Goal: Task Accomplishment & Management: Use online tool/utility

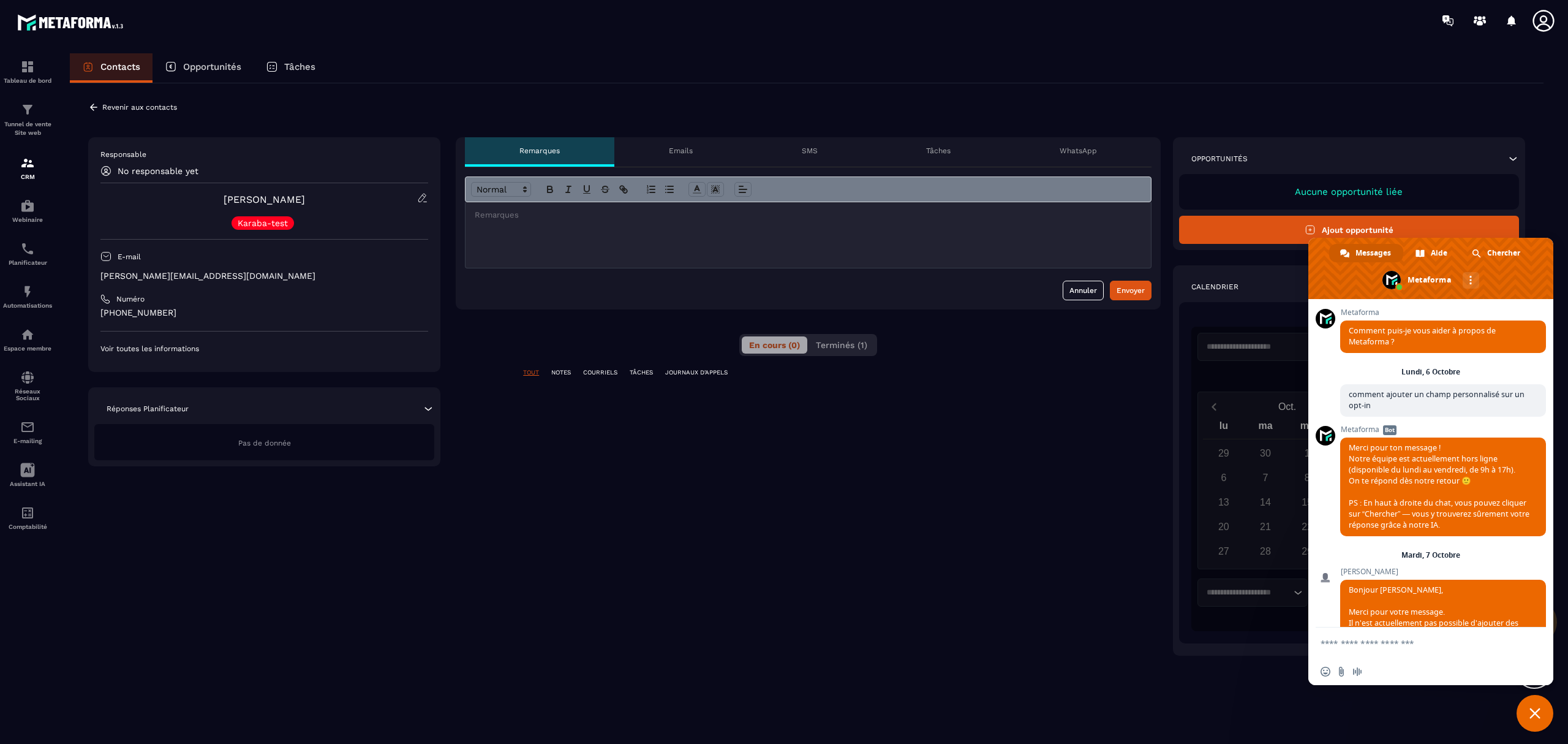
scroll to position [1469, 0]
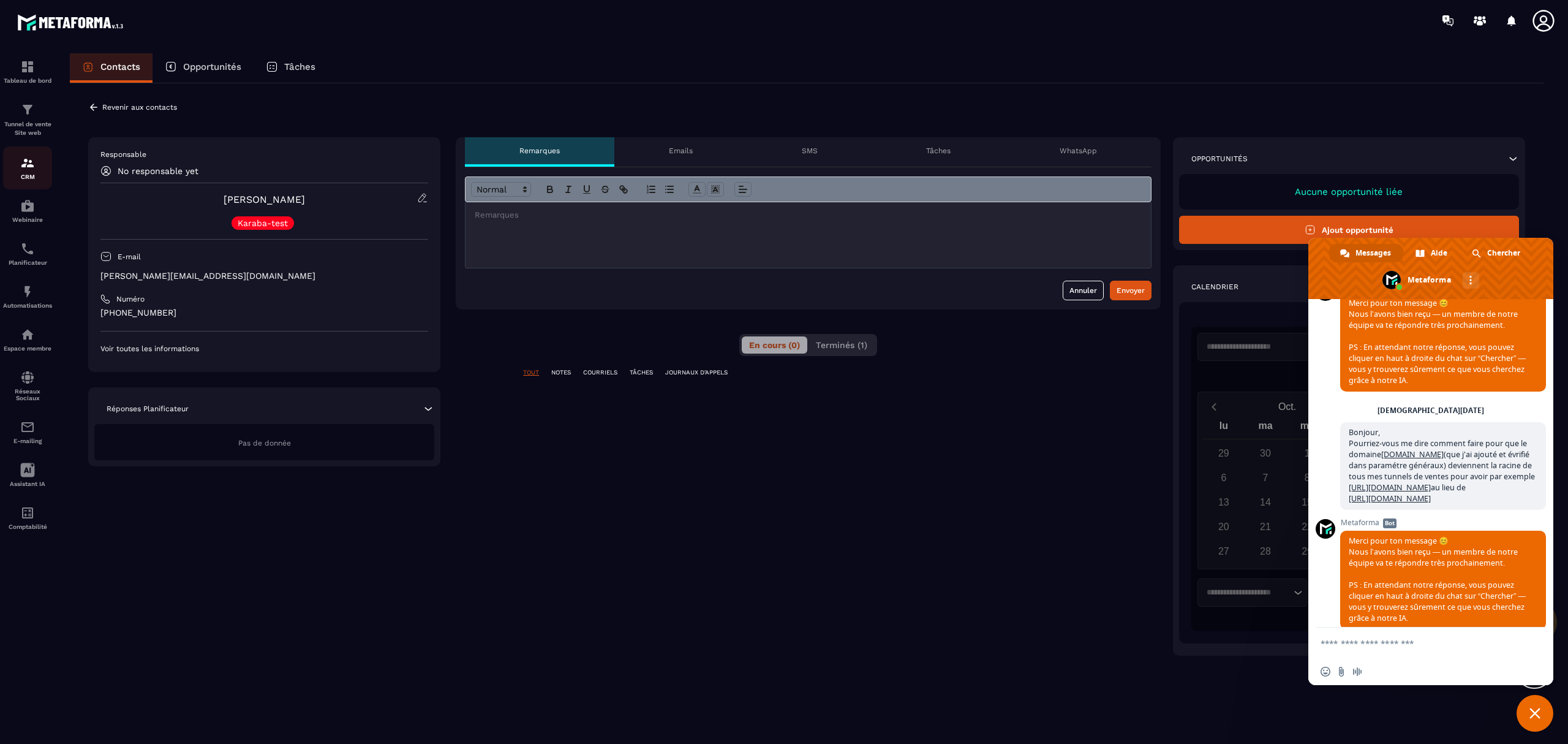
click at [39, 174] on p "CRM" at bounding box center [28, 176] width 49 height 7
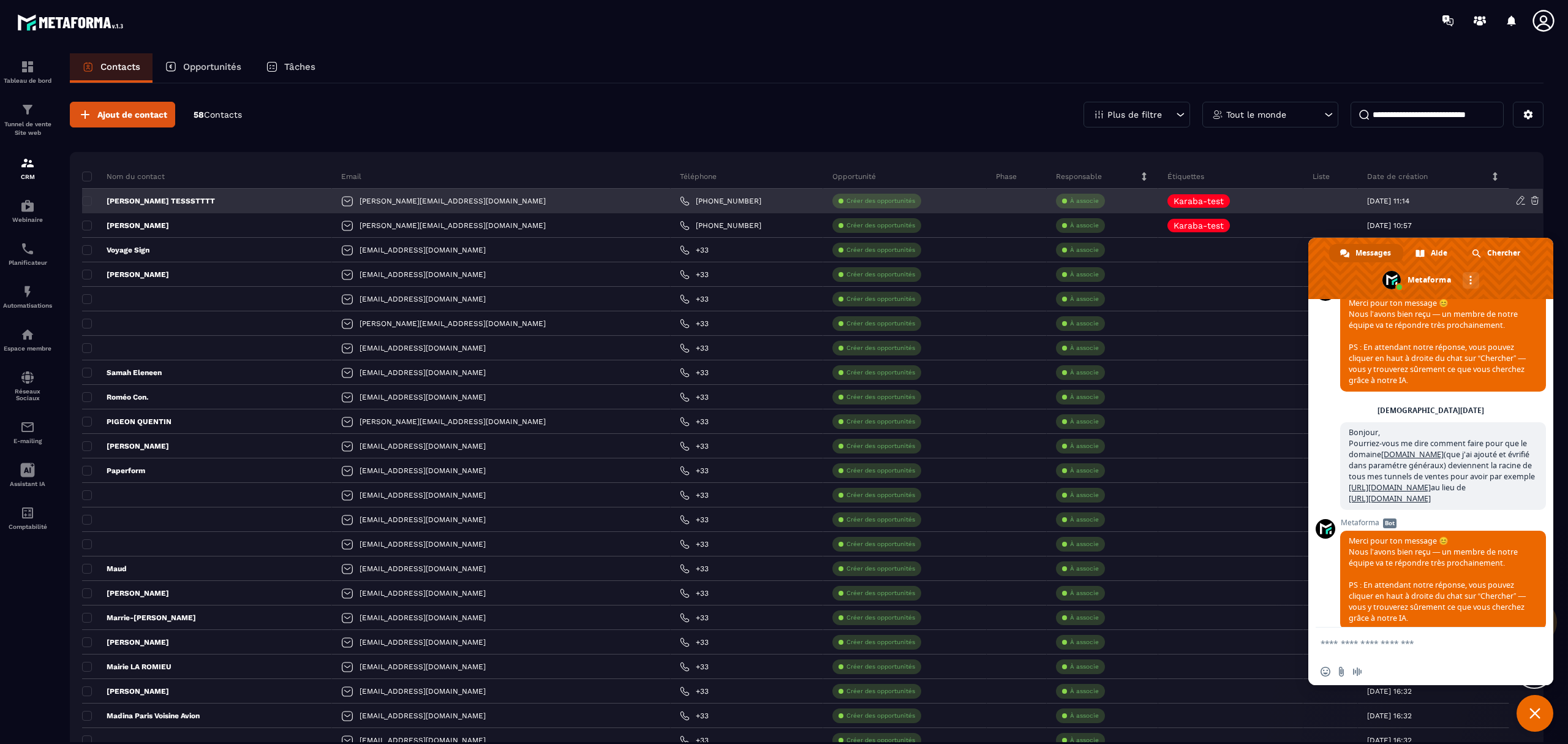
click at [1535, 206] on div at bounding box center [1528, 201] width 25 height 13
click at [1537, 202] on icon at bounding box center [1535, 200] width 11 height 11
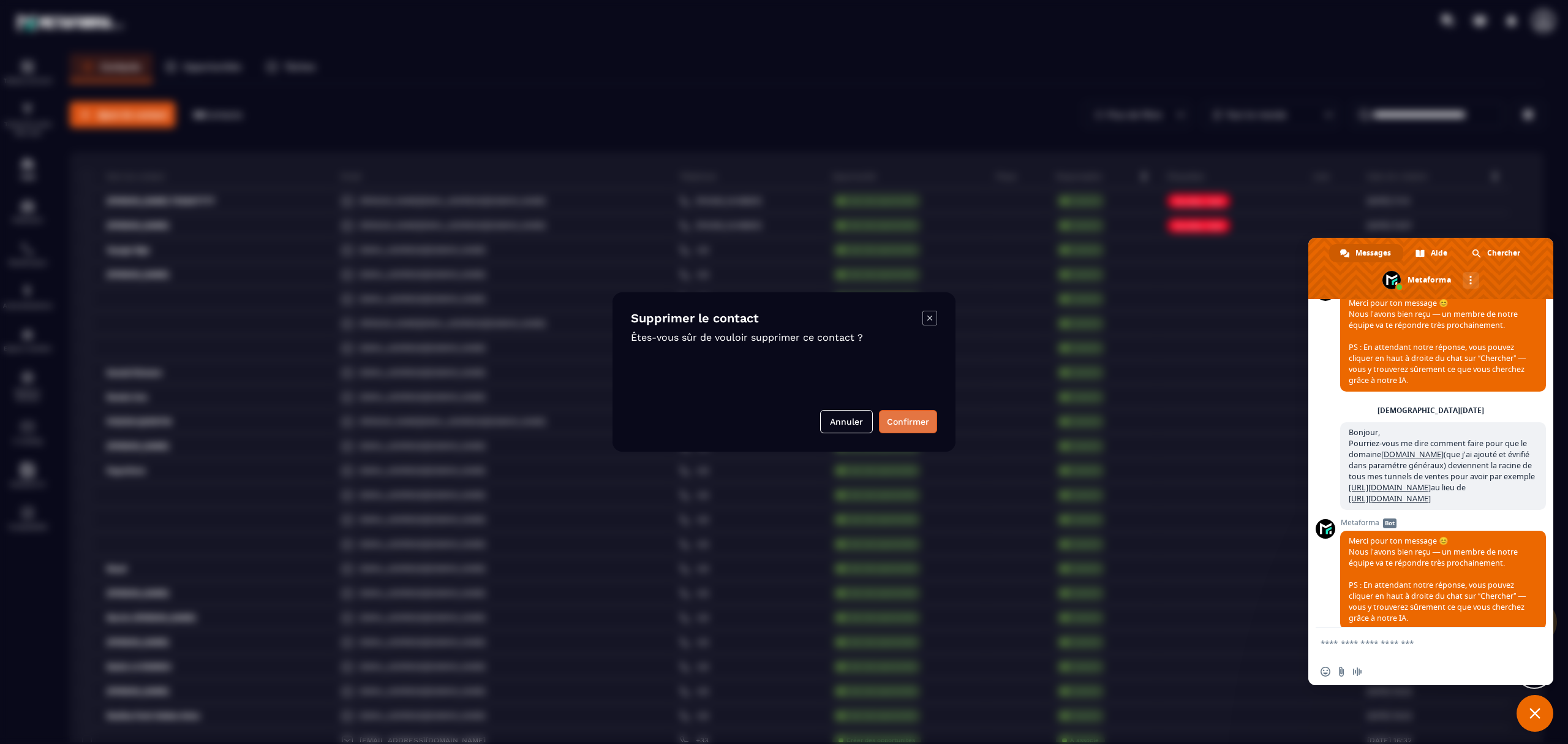
click at [894, 422] on button "Confirmer" at bounding box center [908, 422] width 58 height 23
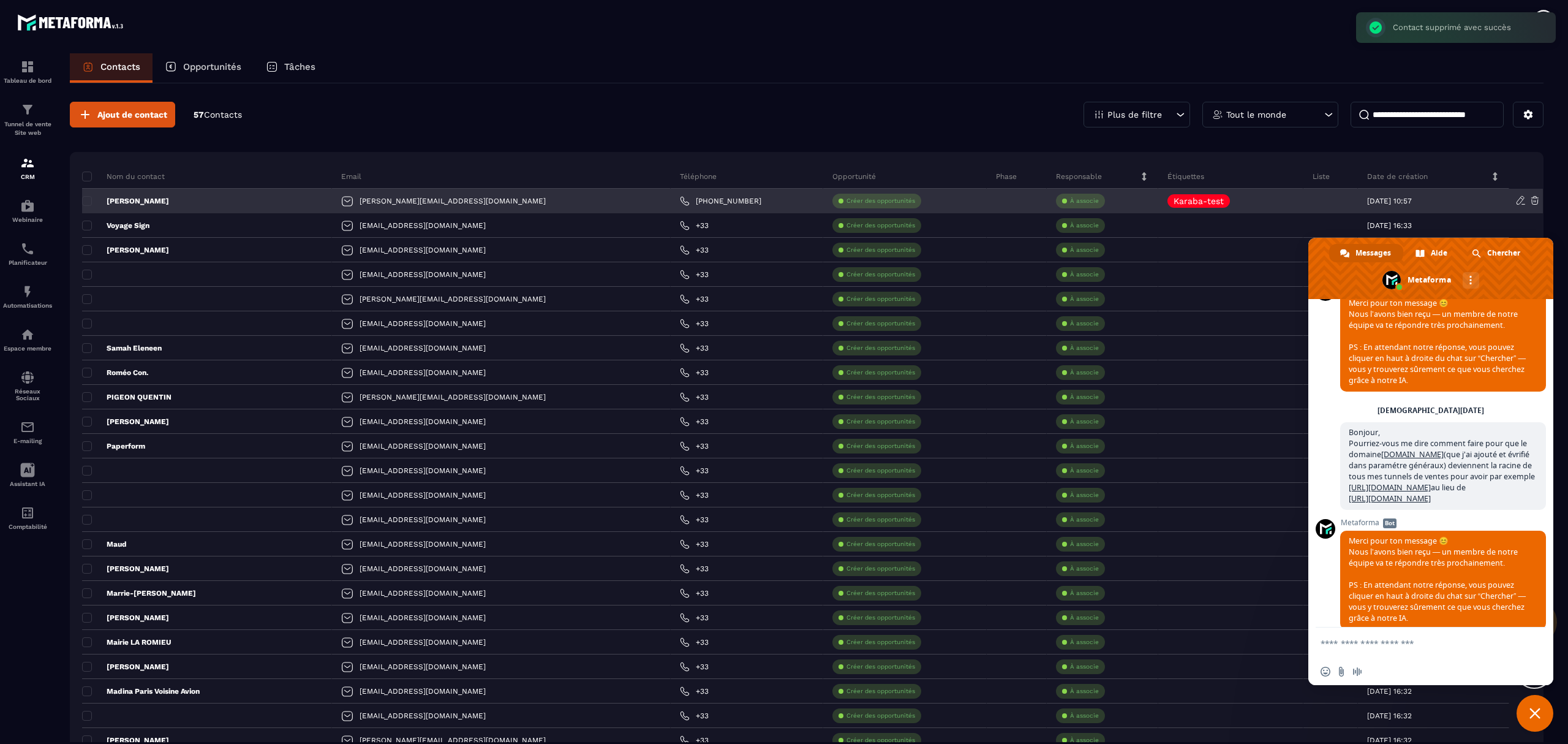
click at [1532, 203] on icon at bounding box center [1535, 200] width 11 height 11
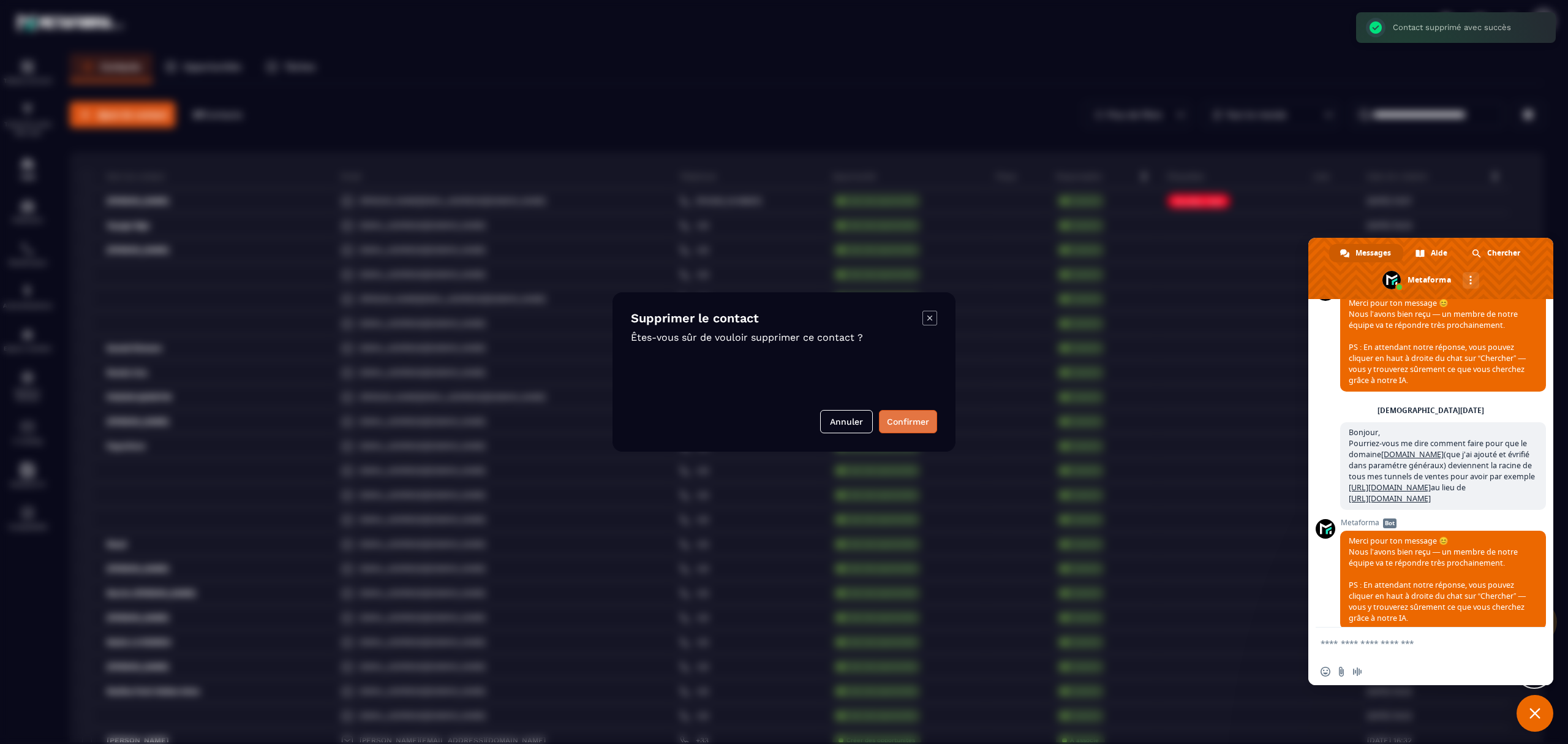
click at [890, 412] on button "Confirmer" at bounding box center [908, 422] width 58 height 23
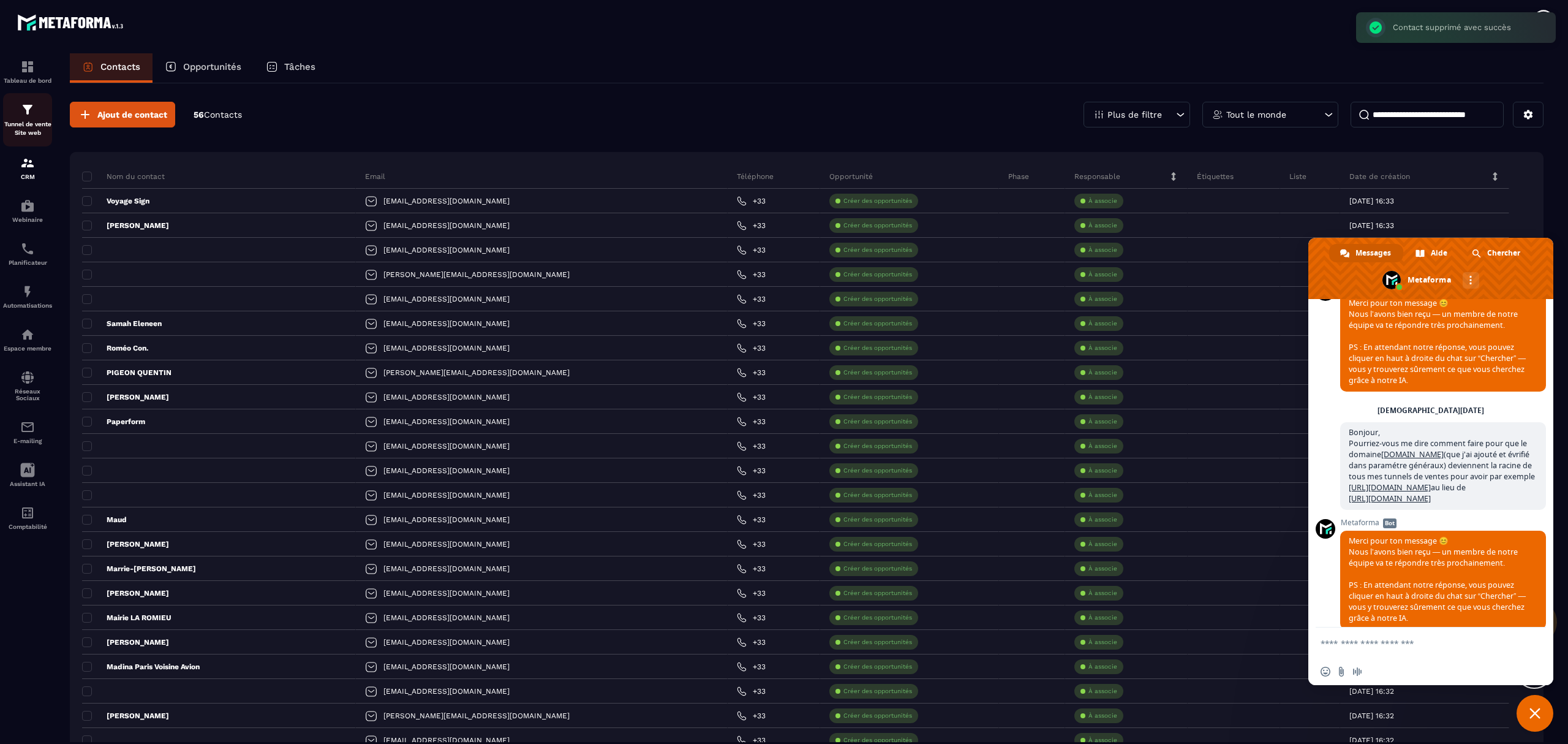
click at [28, 126] on p "Tunnel de vente Site web" at bounding box center [28, 129] width 49 height 17
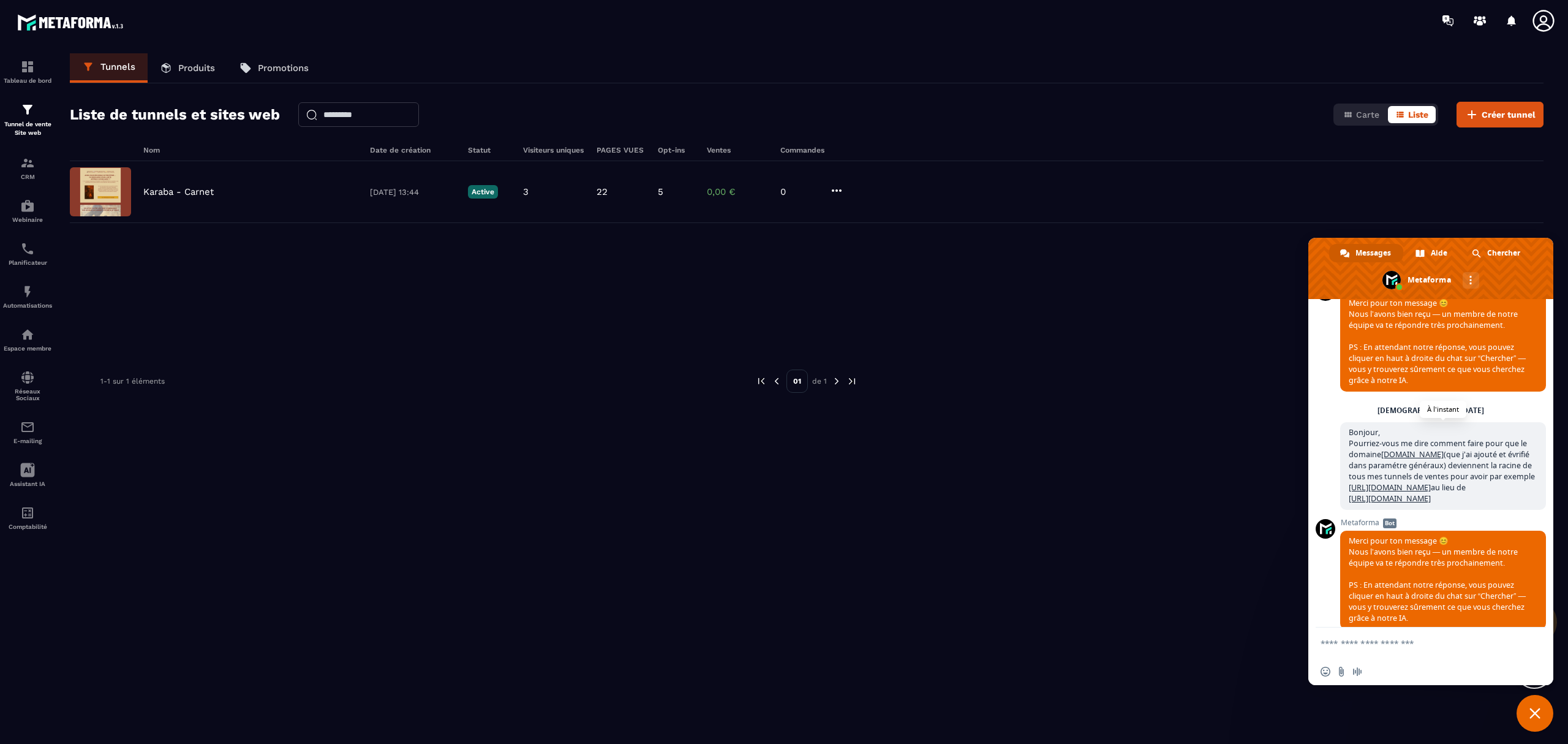
click at [1398, 504] on link "[URL][DOMAIN_NAME]" at bounding box center [1390, 498] width 82 height 10
click at [43, 178] on p "CRM" at bounding box center [28, 176] width 49 height 7
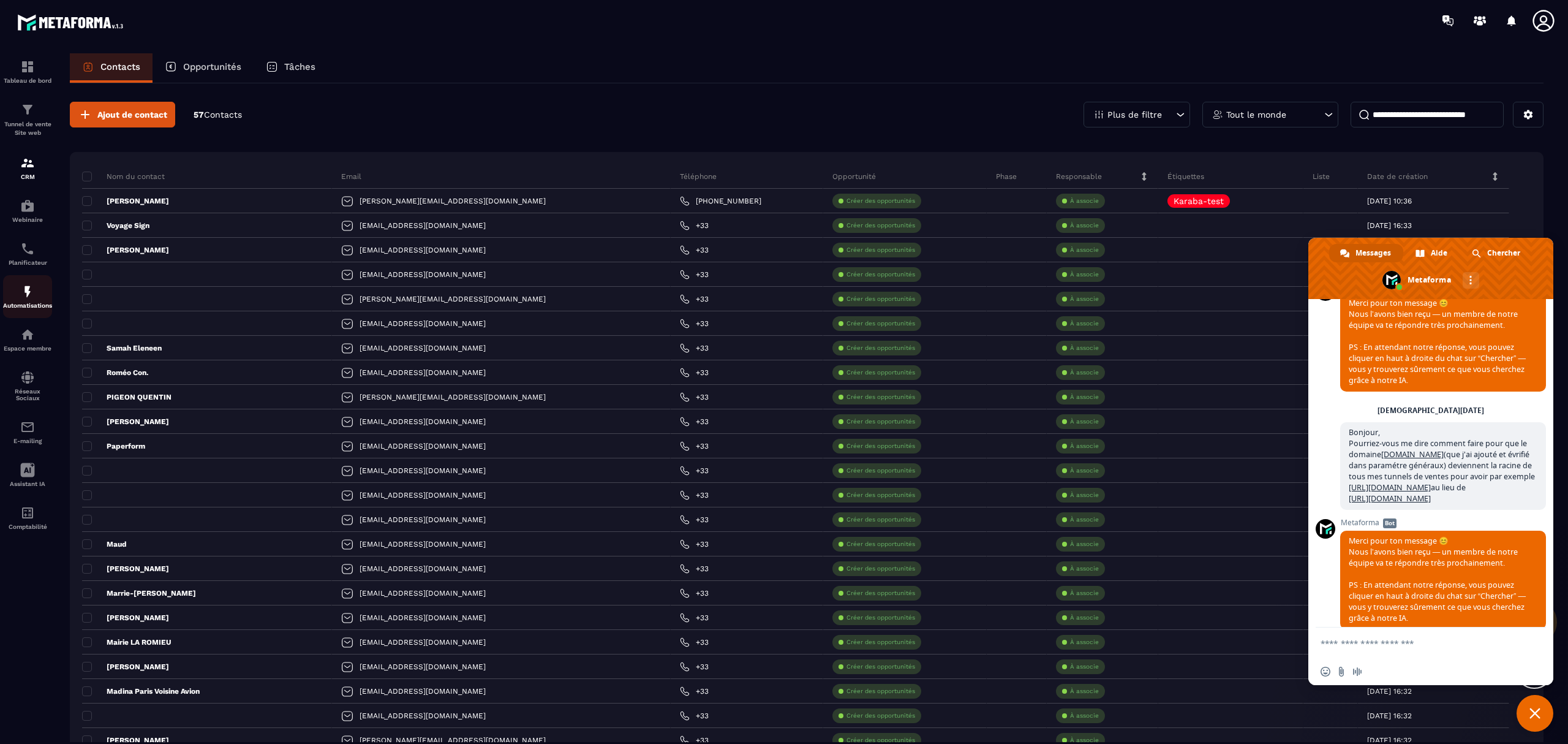
click at [25, 292] on img at bounding box center [28, 292] width 15 height 15
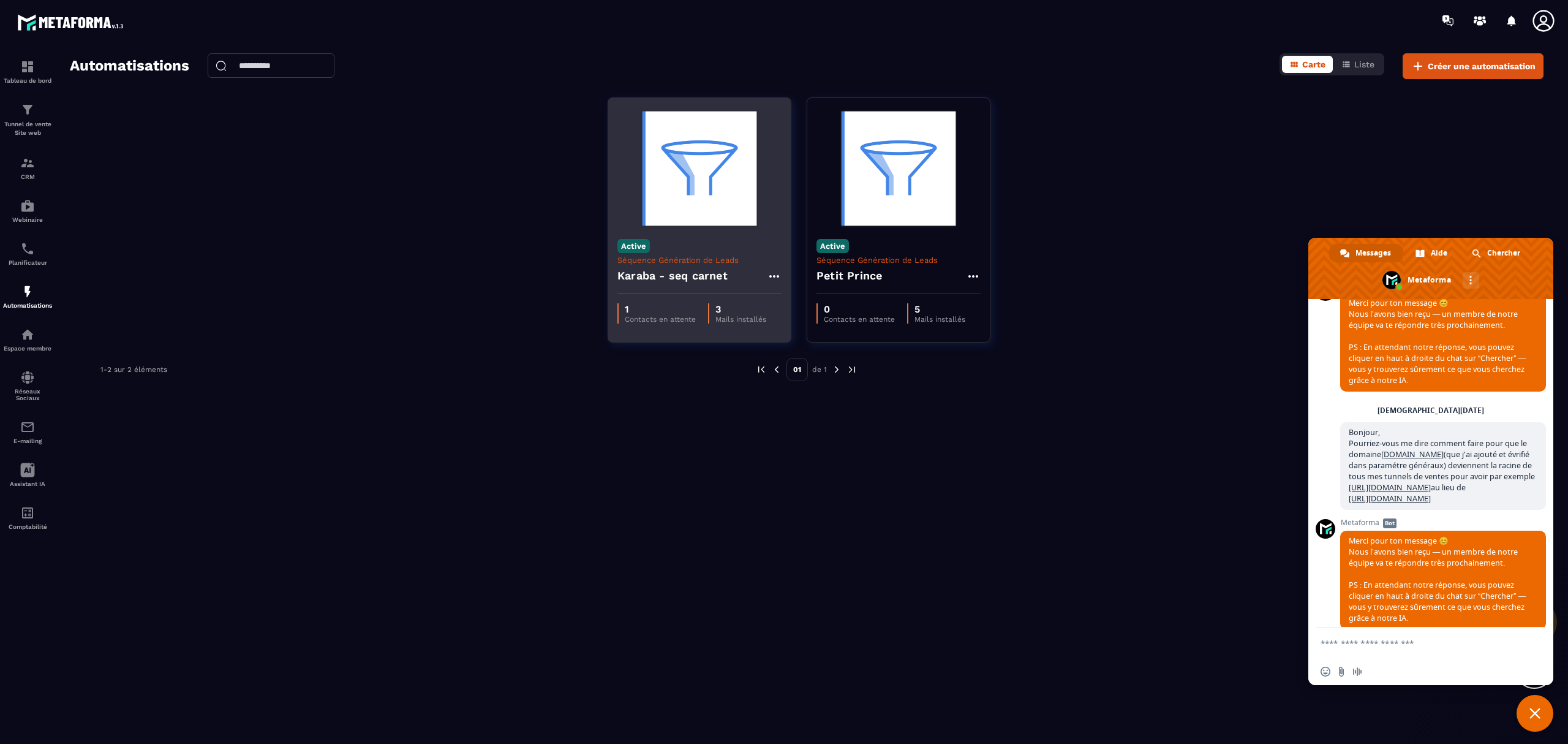
click at [665, 256] on p "Séquence Génération de Leads" at bounding box center [700, 260] width 164 height 9
click at [692, 212] on img at bounding box center [700, 168] width 164 height 123
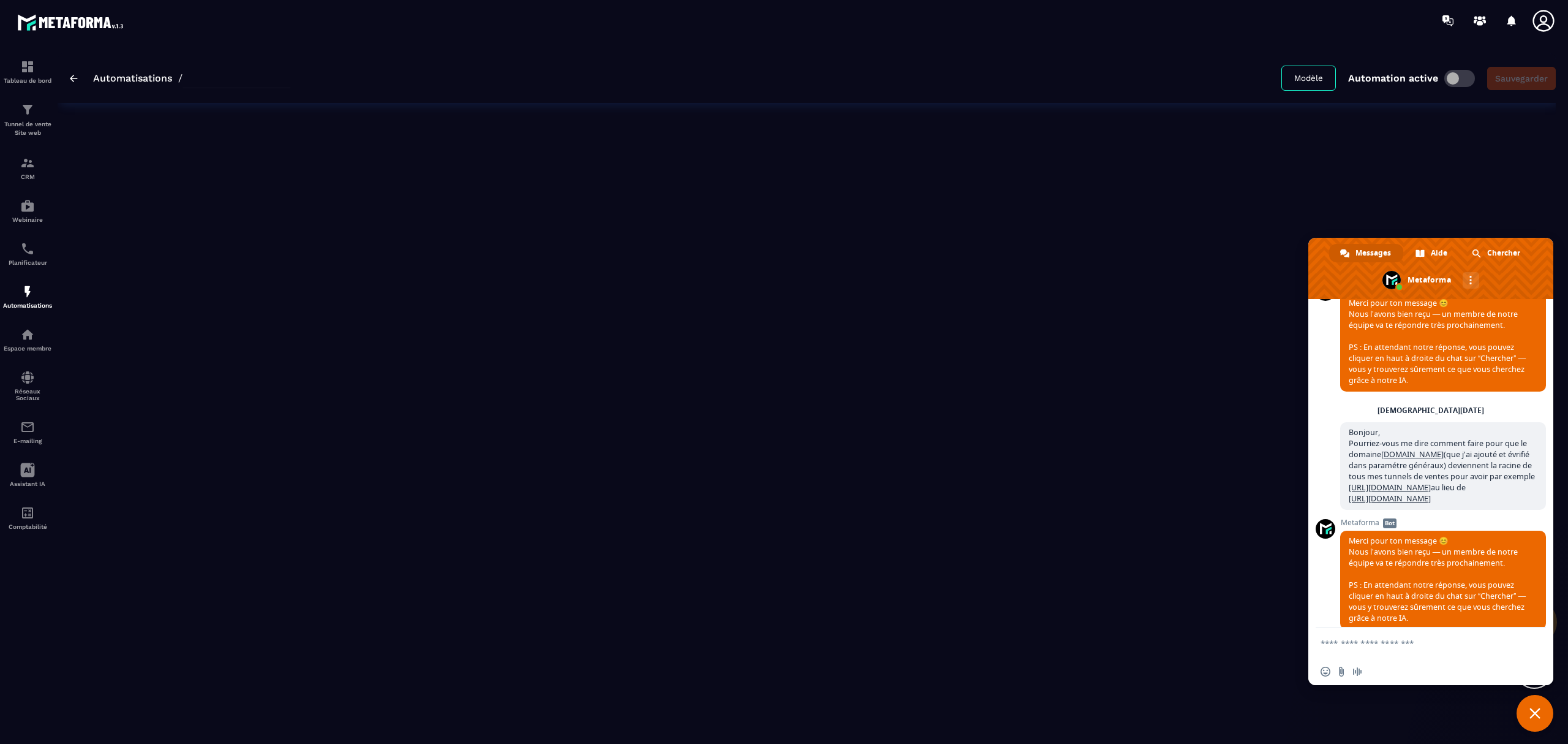
type input "**********"
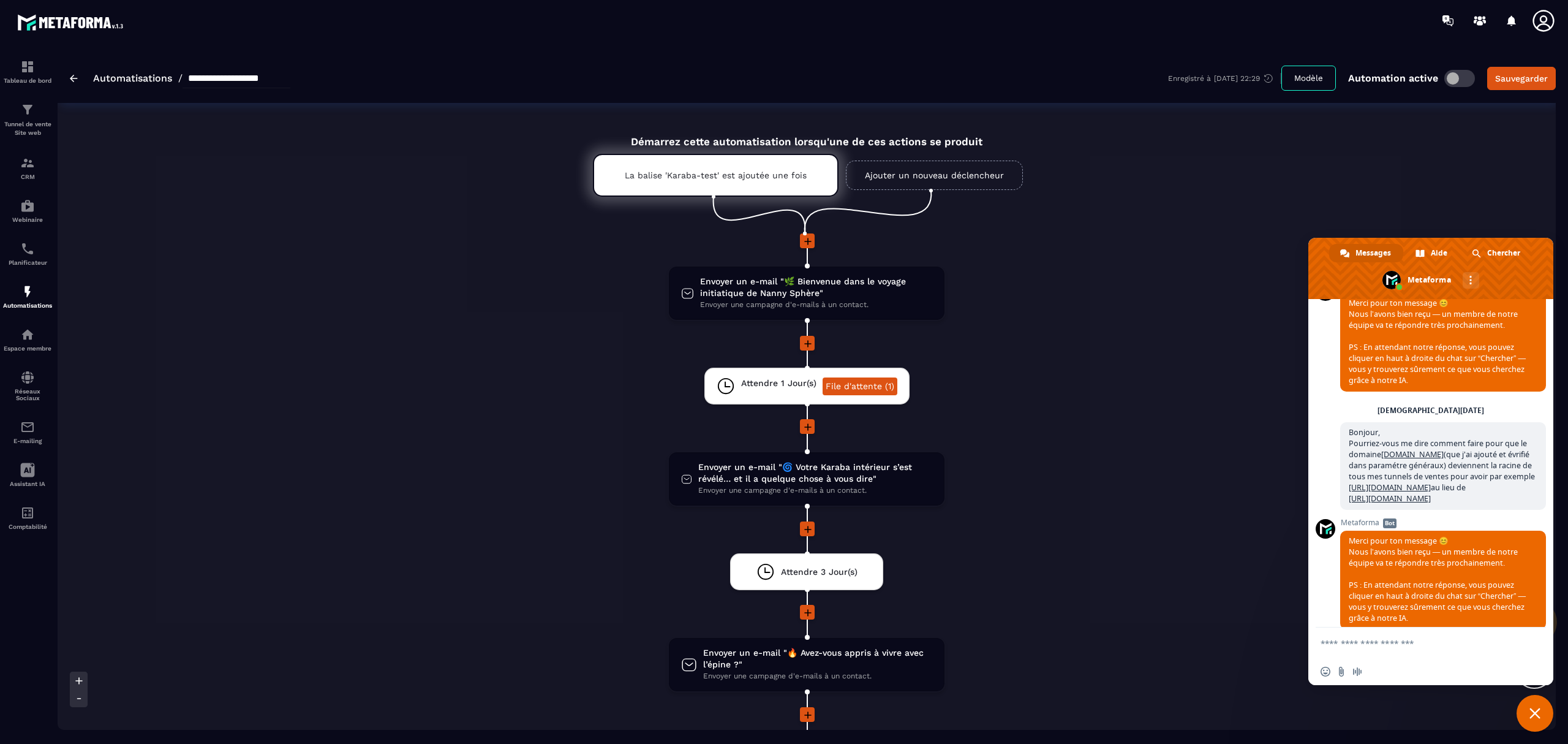
click at [420, 479] on div "Démarrez cette automatisation lorsqu'une de ces actions se produit La balise 'K…" at bounding box center [806, 546] width 1498 height 848
click at [741, 474] on span "Envoyer un e-mail "🌀 Votre Karaba intérieur s’est révélé… et il a quelque chose…" at bounding box center [815, 473] width 234 height 23
click at [740, 475] on span "Envoyer un e-mail "🌀 Votre Karaba intérieur s’est révélé… et il a quelque chose…" at bounding box center [815, 473] width 234 height 23
click at [609, 478] on div "Envoyer un e-mail "🌿 Bienvenue dans le voyage initiatique de Nanny Sphère" Envo…" at bounding box center [806, 514] width 489 height 562
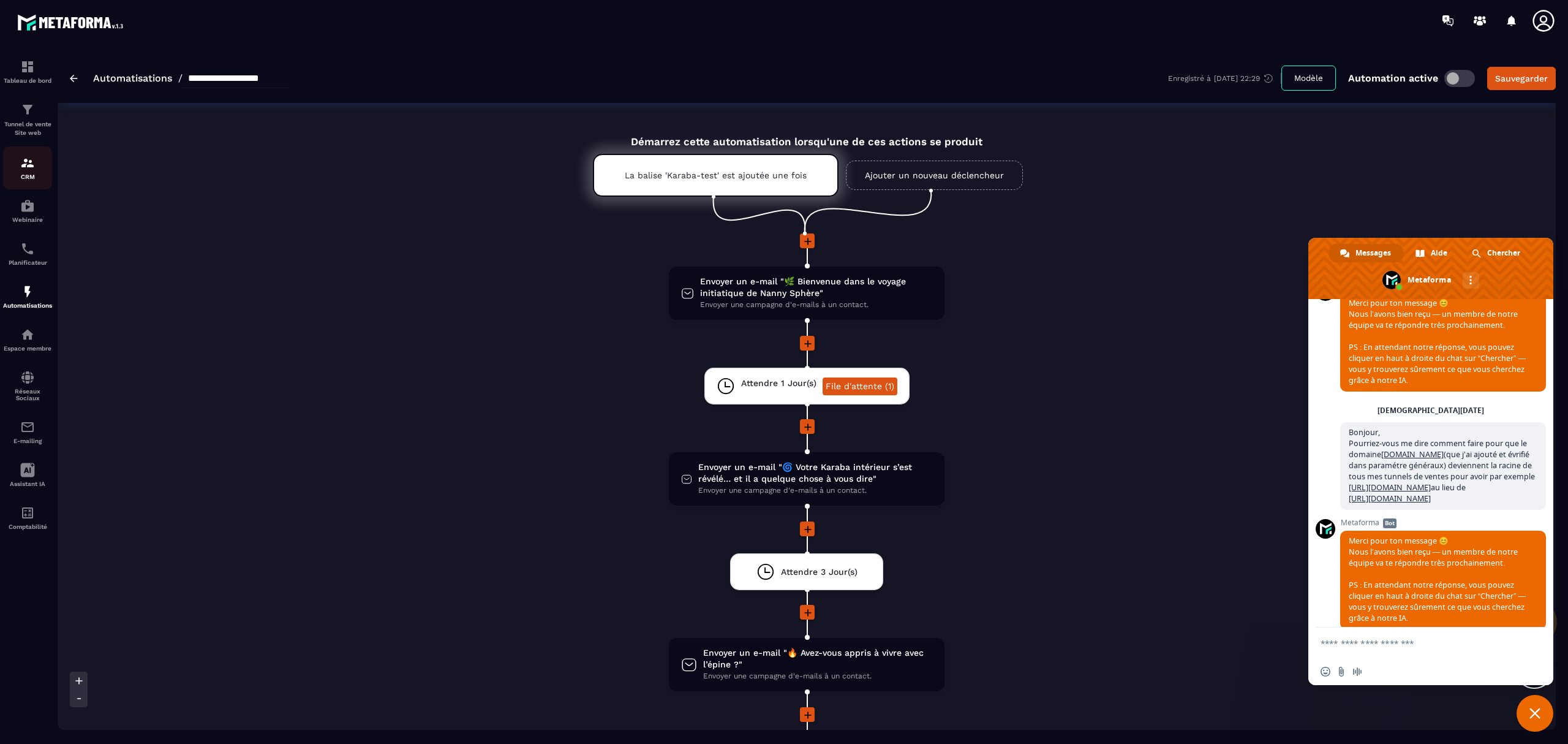
click at [32, 171] on div "CRM" at bounding box center [28, 168] width 49 height 25
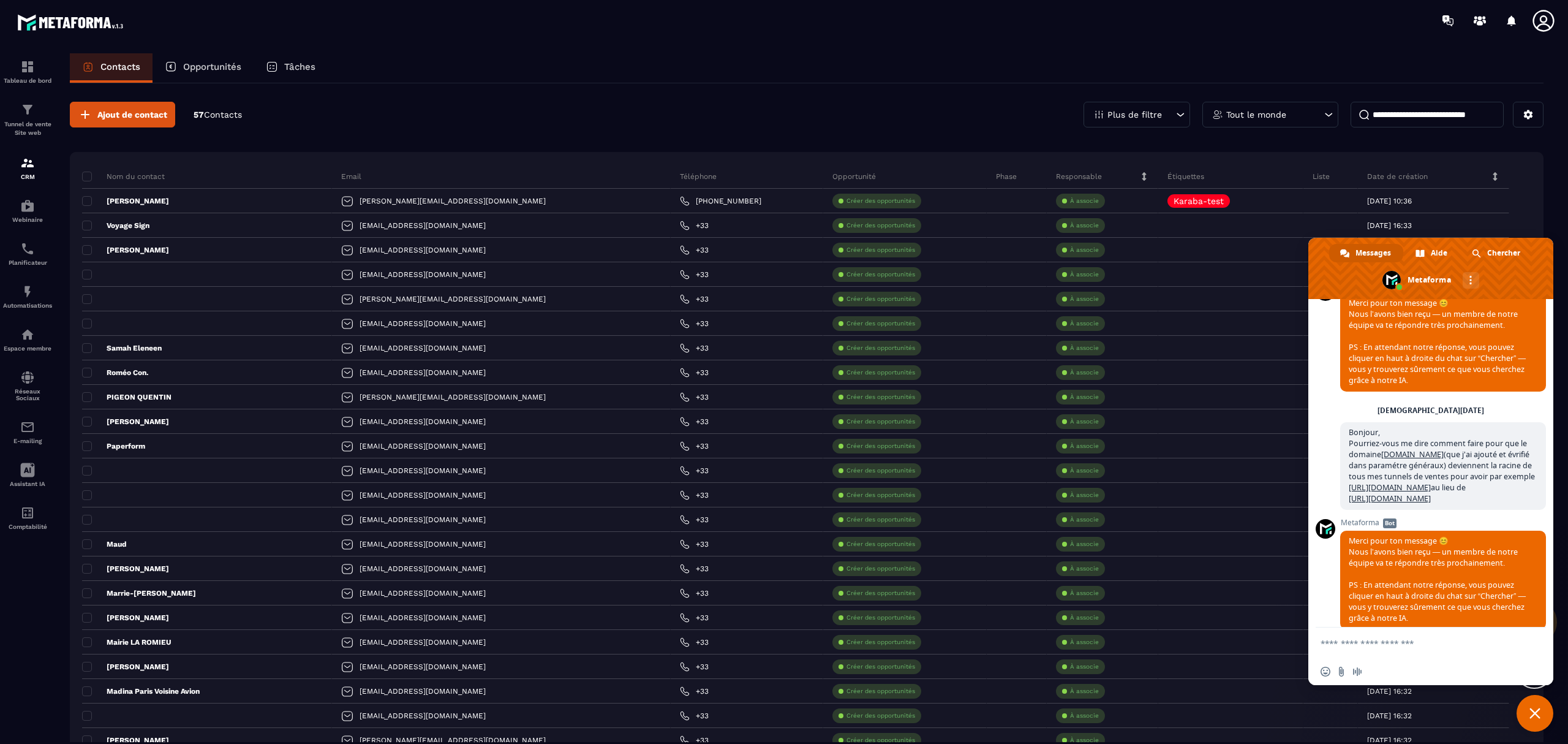
click at [1532, 718] on span "Fermer le chat" at bounding box center [1535, 713] width 11 height 11
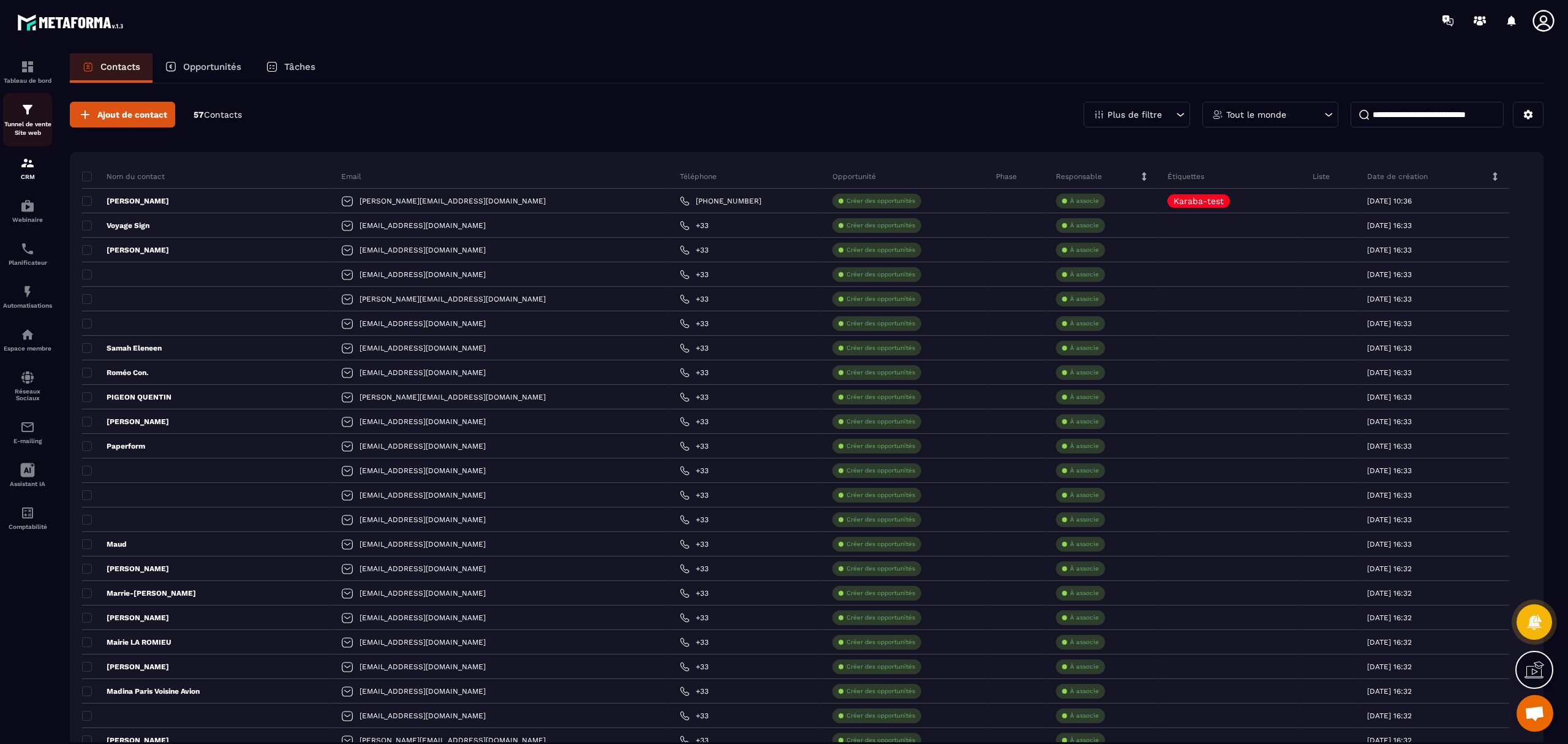
click at [40, 123] on p "Tunnel de vente Site web" at bounding box center [28, 129] width 49 height 17
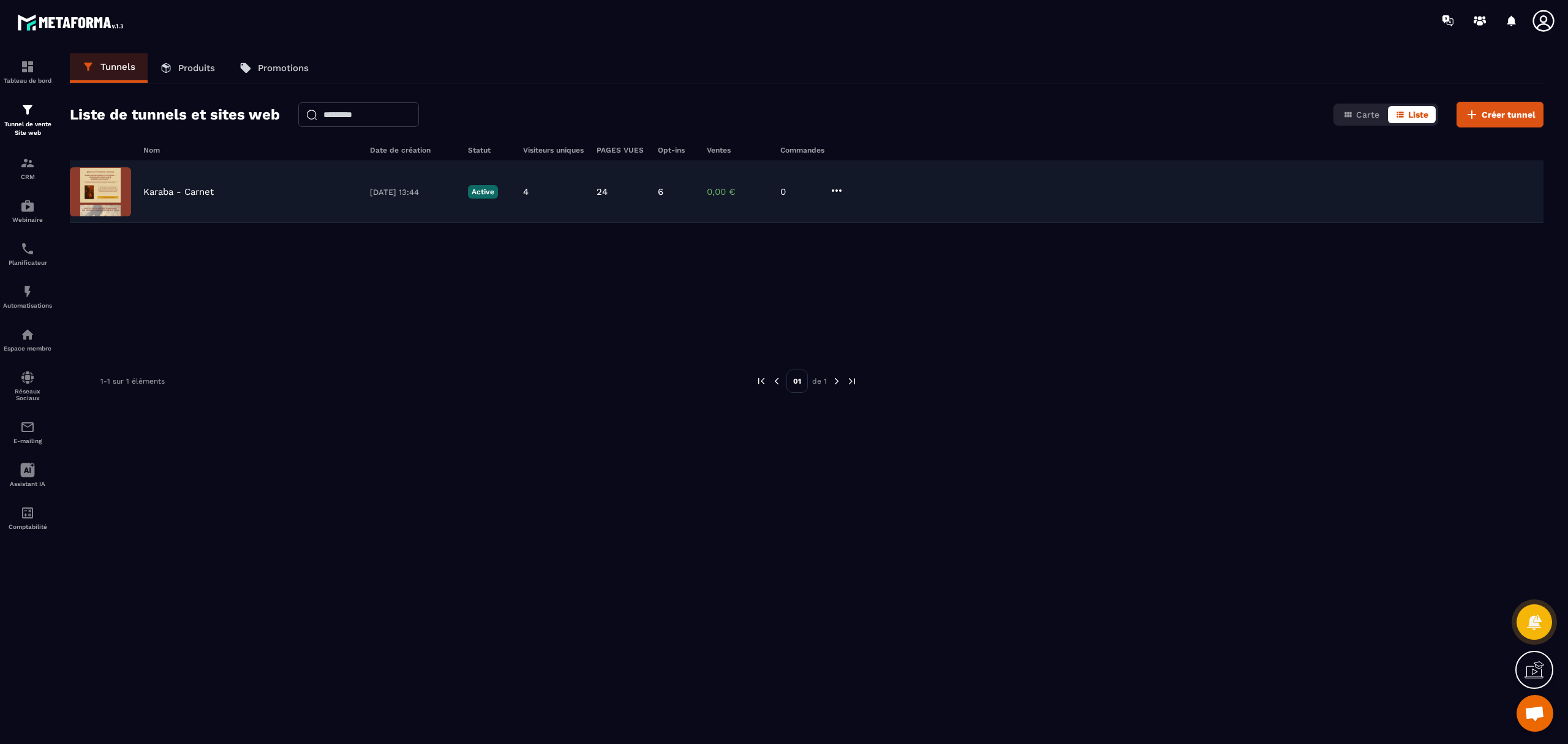
click at [179, 209] on div "Karaba - Carnet [DATE] 13:44 Active 4 24 6 0,00 € 0" at bounding box center [806, 192] width 1474 height 62
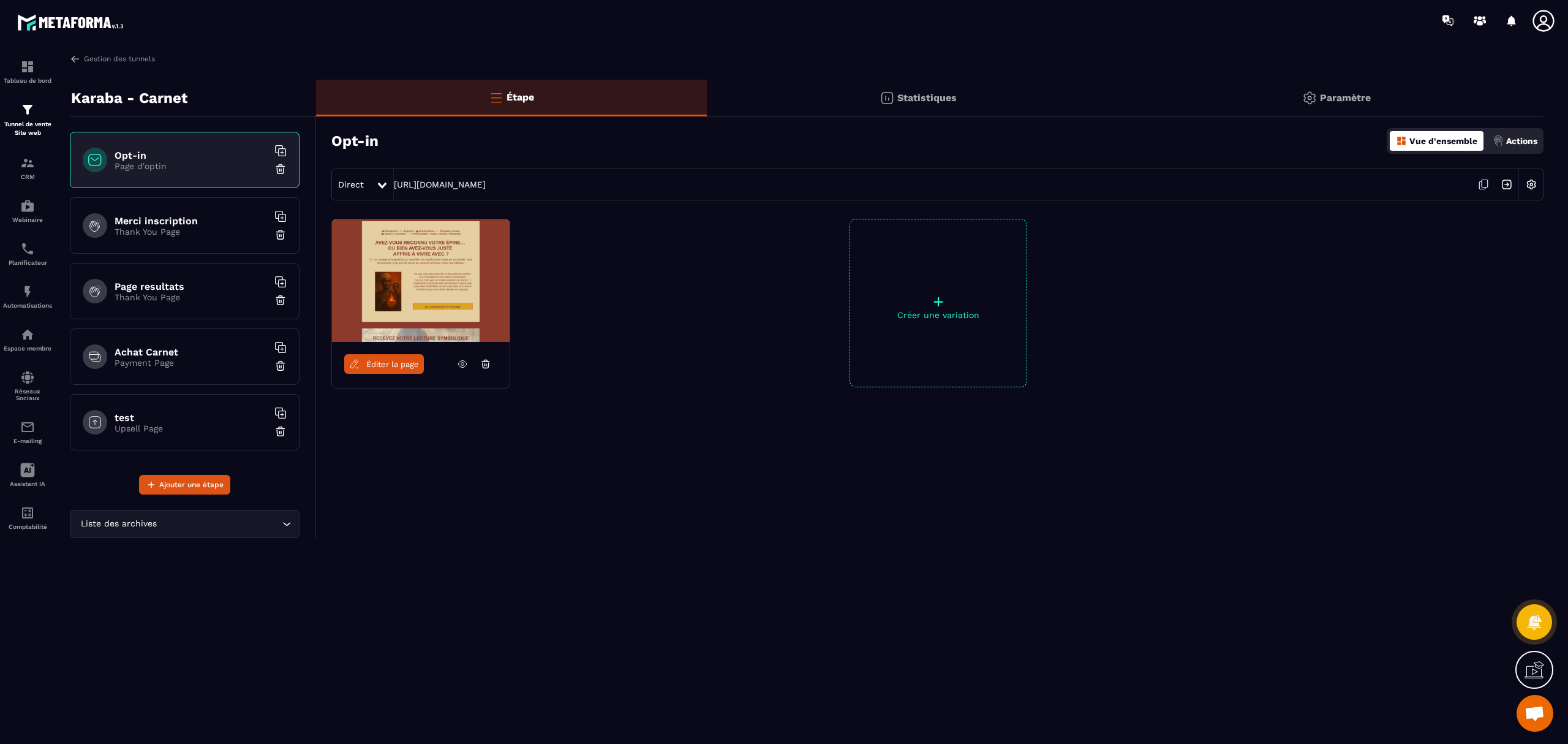
click at [181, 366] on p "Payment Page" at bounding box center [191, 362] width 153 height 10
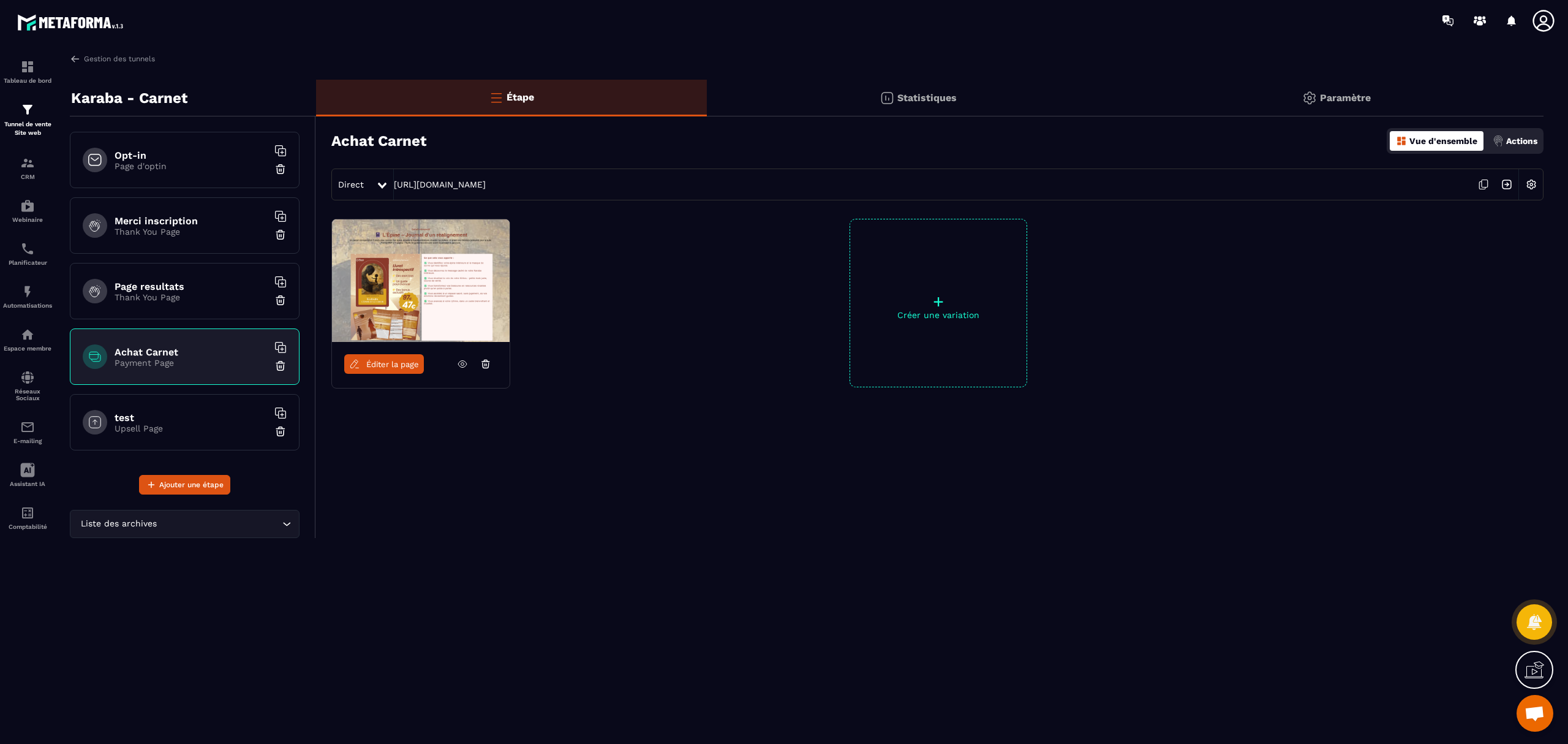
click at [393, 297] on img at bounding box center [421, 280] width 178 height 123
click at [390, 361] on span "Éditer la page" at bounding box center [392, 364] width 52 height 9
